Goal: Information Seeking & Learning: Find specific fact

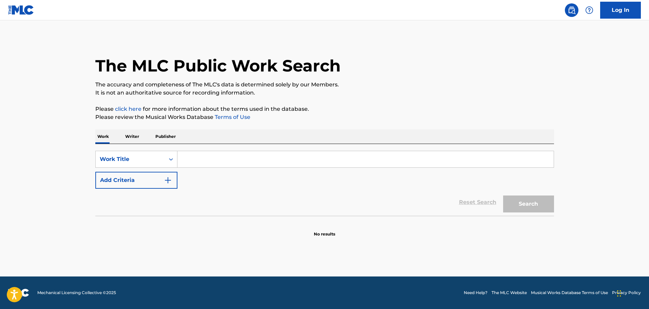
click at [188, 156] on input "Search Form" at bounding box center [365, 159] width 376 height 16
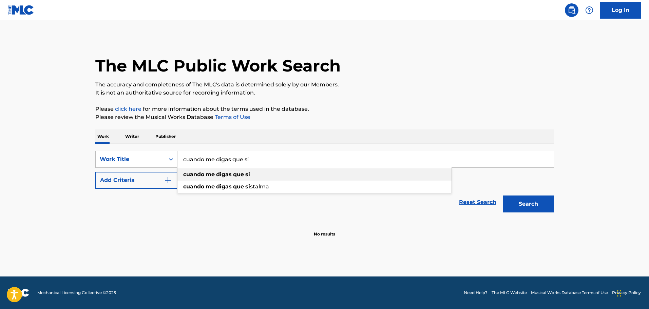
type input "cuando me digas que si"
click at [217, 173] on strong "digas" at bounding box center [224, 174] width 16 height 6
click at [170, 180] on img "Search Form" at bounding box center [168, 180] width 8 height 8
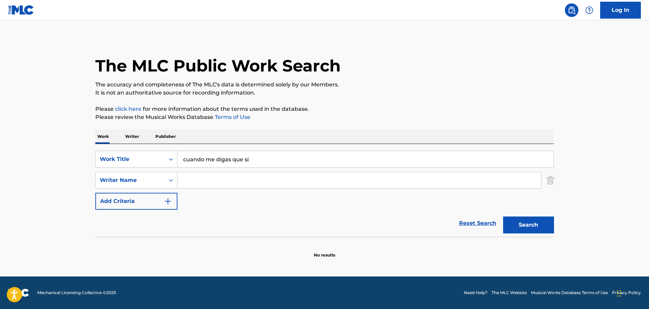
click at [200, 180] on input "Search Form" at bounding box center [359, 180] width 364 height 16
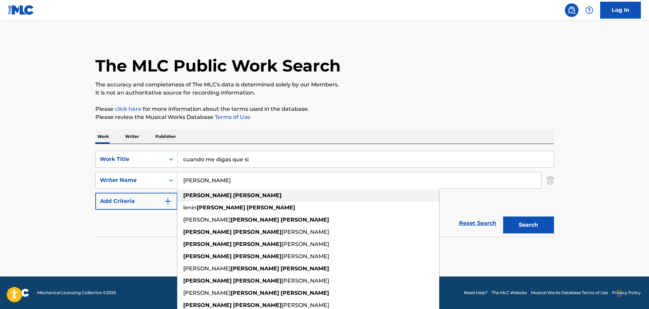
click at [233, 195] on strong "[PERSON_NAME]" at bounding box center [257, 195] width 49 height 6
type input "[PERSON_NAME]"
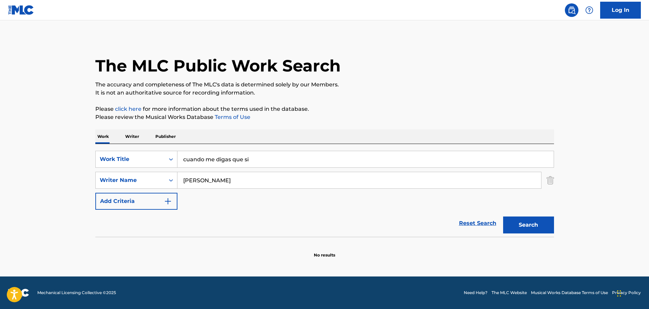
click at [517, 224] on button "Search" at bounding box center [528, 225] width 51 height 17
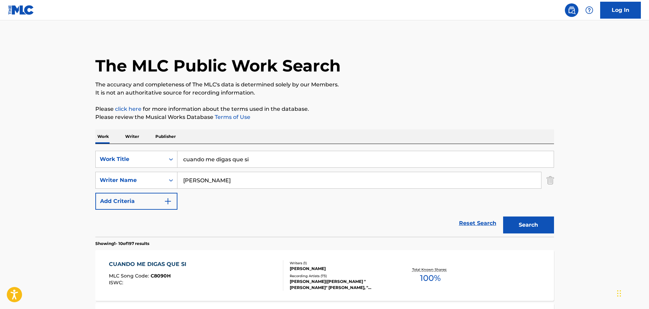
click at [174, 262] on div "CUANDO ME DIGAS QUE SI" at bounding box center [149, 265] width 81 height 8
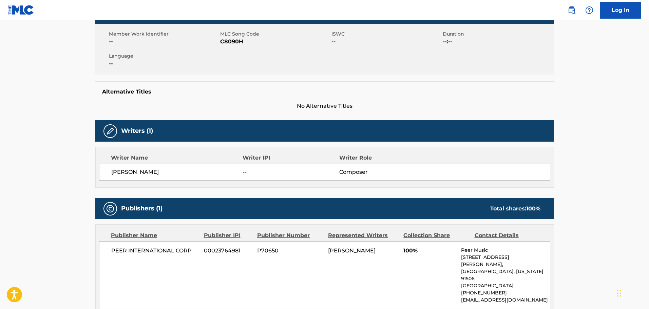
scroll to position [117, 0]
